Goal: Task Accomplishment & Management: Complete application form

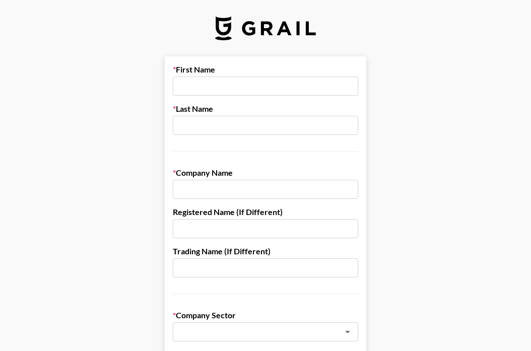
click at [243, 85] on input "text" at bounding box center [265, 86] width 185 height 19
type input "Jomay"
click at [229, 117] on input "text" at bounding box center [265, 125] width 185 height 19
type input "[PERSON_NAME]"
click at [206, 190] on input "text" at bounding box center [265, 189] width 185 height 19
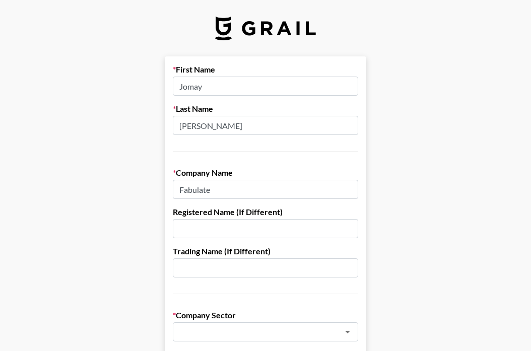
type input "Fabulate"
click at [214, 226] on input "text" at bounding box center [265, 228] width 185 height 19
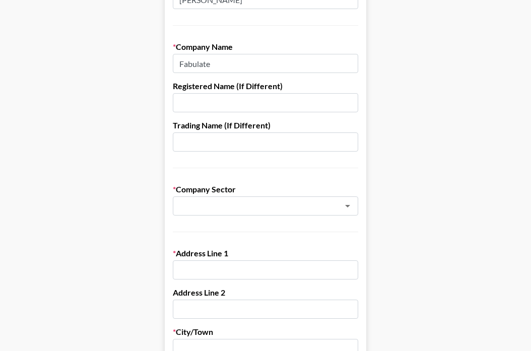
scroll to position [169, 0]
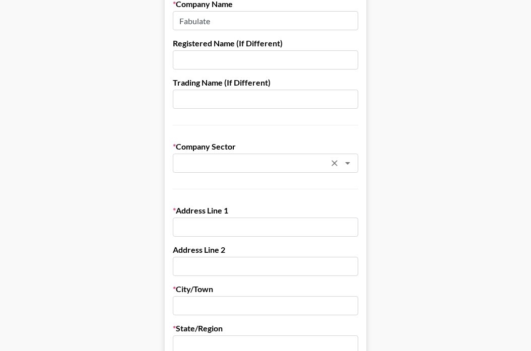
click at [230, 165] on input "text" at bounding box center [252, 164] width 147 height 12
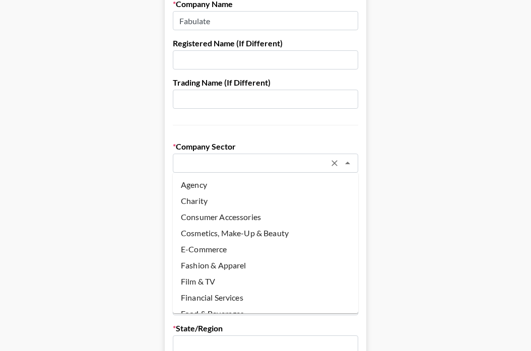
click at [226, 183] on li "Agency" at bounding box center [265, 185] width 185 height 16
type input "Agency"
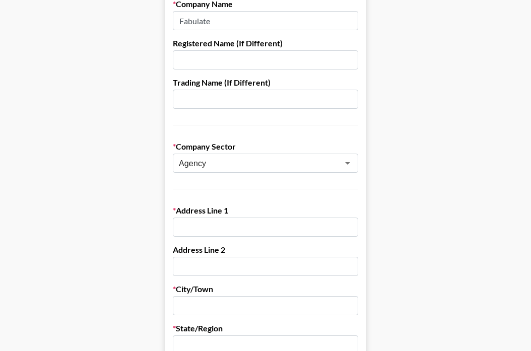
click at [219, 229] on input "text" at bounding box center [265, 227] width 185 height 19
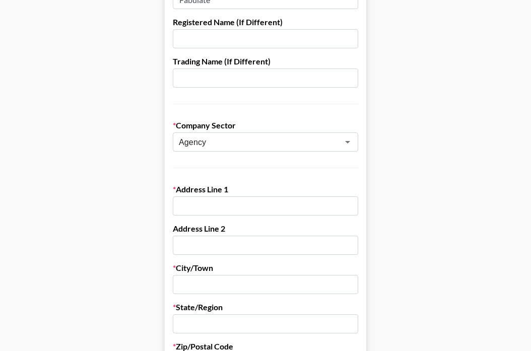
scroll to position [197, 0]
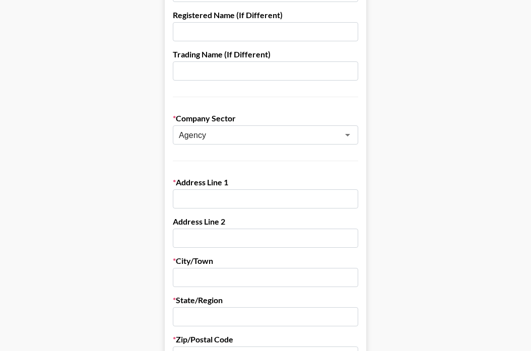
paste input "Suite 2.01 Level [GEOGRAPHIC_DATA] [STREET_ADDRESS]"
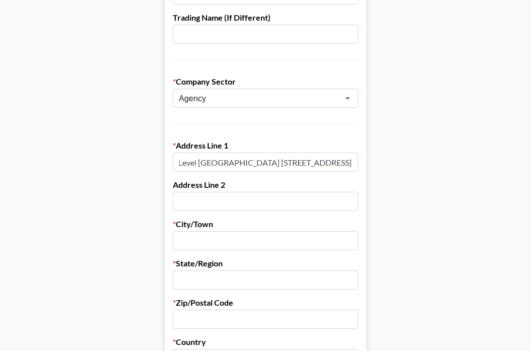
scroll to position [0, 112]
drag, startPoint x: 210, startPoint y: 161, endPoint x: 370, endPoint y: 165, distance: 160.3
click at [370, 165] on main "First Name Jomay Last Name Del [PERSON_NAME] Company Name Fabulate Registered N…" at bounding box center [265, 258] width 515 height 870
type input "Suite 2.01 [GEOGRAPHIC_DATA]"
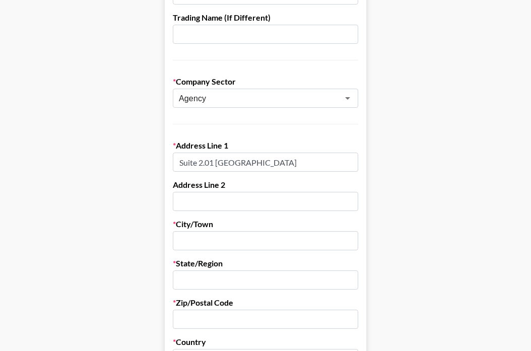
click at [271, 189] on label "Address Line 2" at bounding box center [265, 185] width 185 height 10
click at [267, 200] on input "text" at bounding box center [265, 201] width 185 height 19
paste input "[GEOGRAPHIC_DATA] [GEOGRAPHIC_DATA] [GEOGRAPHIC_DATA] [GEOGRAPHIC_DATA] 2000"
drag, startPoint x: 223, startPoint y: 204, endPoint x: 248, endPoint y: 202, distance: 24.7
click at [248, 202] on input "[GEOGRAPHIC_DATA] [GEOGRAPHIC_DATA] [GEOGRAPHIC_DATA] [GEOGRAPHIC_DATA] 2000" at bounding box center [265, 201] width 185 height 19
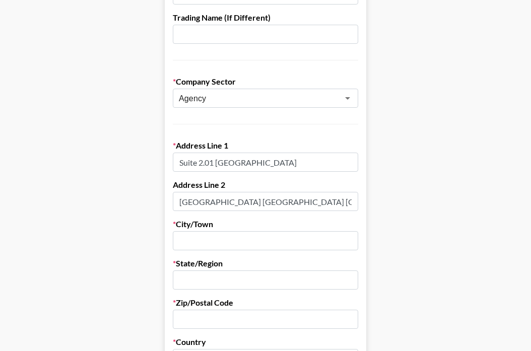
type input "[GEOGRAPHIC_DATA] [GEOGRAPHIC_DATA] [GEOGRAPHIC_DATA] [GEOGRAPHIC_DATA] 2000"
click at [246, 245] on input "text" at bounding box center [265, 240] width 185 height 19
type input "[GEOGRAPHIC_DATA]"
click at [235, 279] on input "text" at bounding box center [265, 280] width 185 height 19
type input "[GEOGRAPHIC_DATA]"
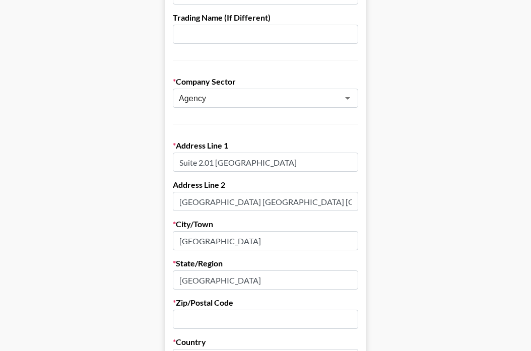
click at [230, 307] on label "Zip/Postal Code" at bounding box center [265, 303] width 185 height 10
click at [229, 317] on input "text" at bounding box center [265, 319] width 185 height 19
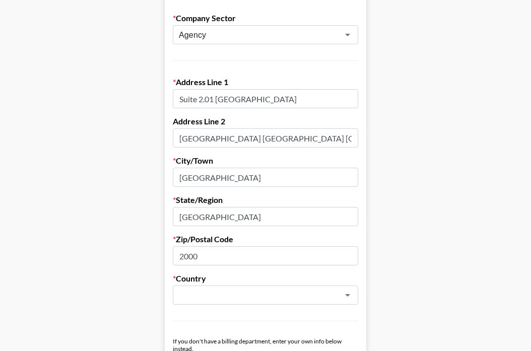
scroll to position [312, 0]
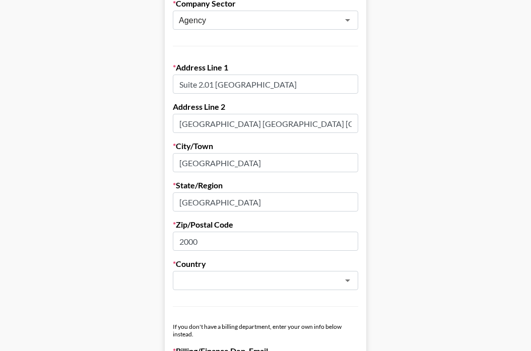
type input "2000"
drag, startPoint x: 327, startPoint y: 123, endPoint x: 247, endPoint y: 119, distance: 79.7
click at [247, 119] on input "[GEOGRAPHIC_DATA] [GEOGRAPHIC_DATA] [GEOGRAPHIC_DATA] [GEOGRAPHIC_DATA] 2000" at bounding box center [265, 123] width 185 height 19
click at [231, 128] on input "[GEOGRAPHIC_DATA]" at bounding box center [265, 123] width 185 height 19
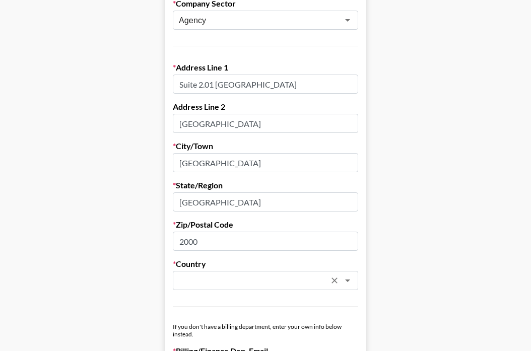
type input "[GEOGRAPHIC_DATA]"
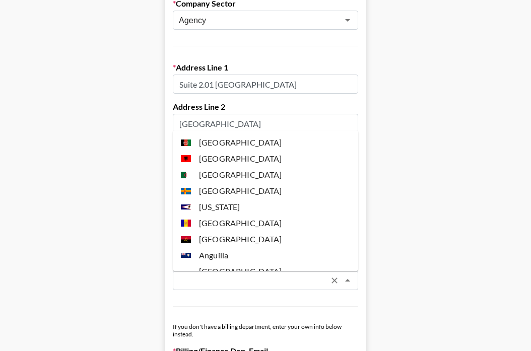
click at [253, 282] on input "text" at bounding box center [252, 281] width 147 height 12
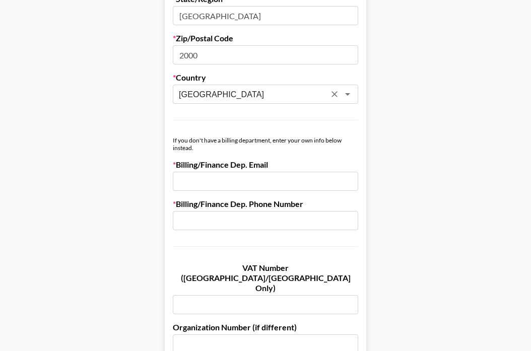
scroll to position [505, 0]
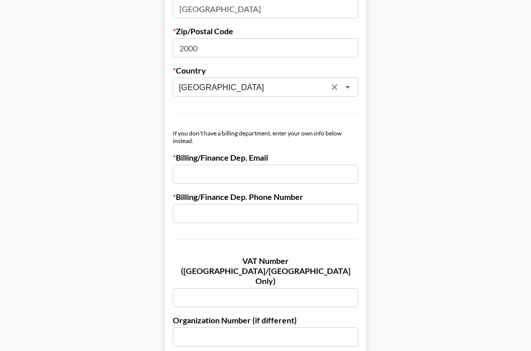
type input "[GEOGRAPHIC_DATA]"
click at [237, 177] on input "email" at bounding box center [265, 174] width 185 height 19
type input "[EMAIL_ADDRESS][DOMAIN_NAME]"
click at [218, 215] on input "text" at bounding box center [265, 213] width 185 height 19
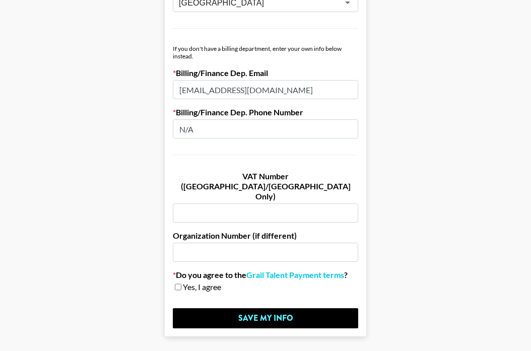
scroll to position [591, 0]
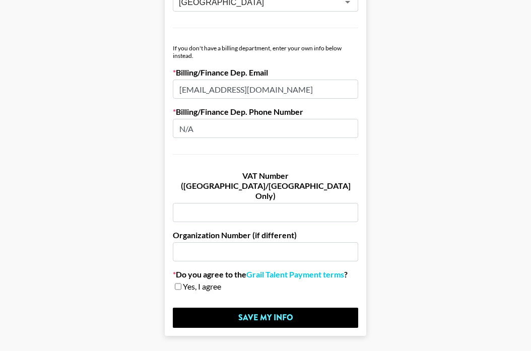
type input "N/A"
click at [179, 283] on input "checkbox" at bounding box center [178, 286] width 7 height 7
checkbox input "true"
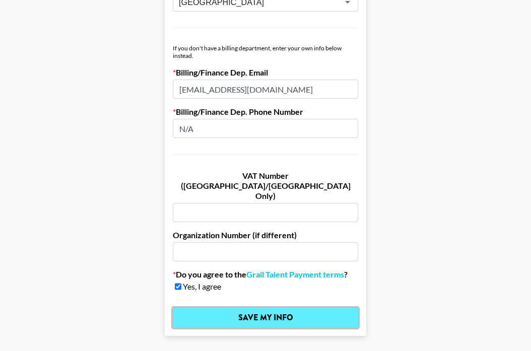
click at [194, 308] on input "Save My Info" at bounding box center [265, 318] width 185 height 20
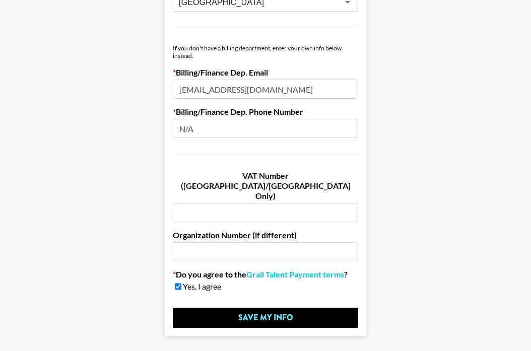
scroll to position [0, 0]
